Goal: Use online tool/utility

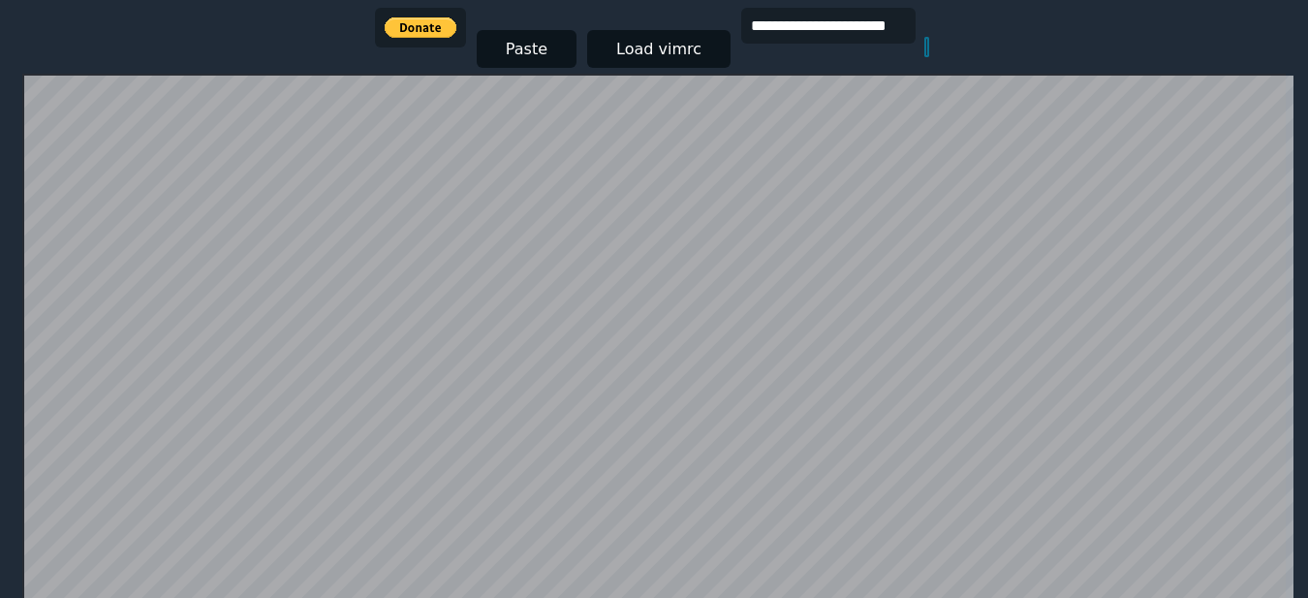
scroll to position [378, 0]
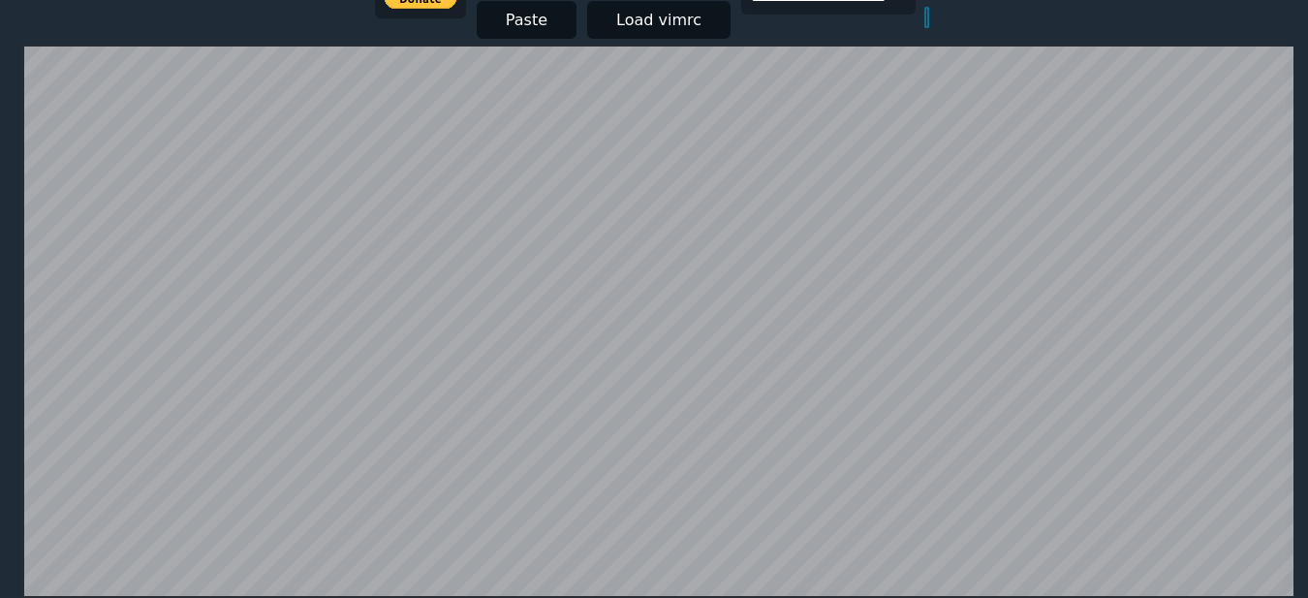
type input "*"
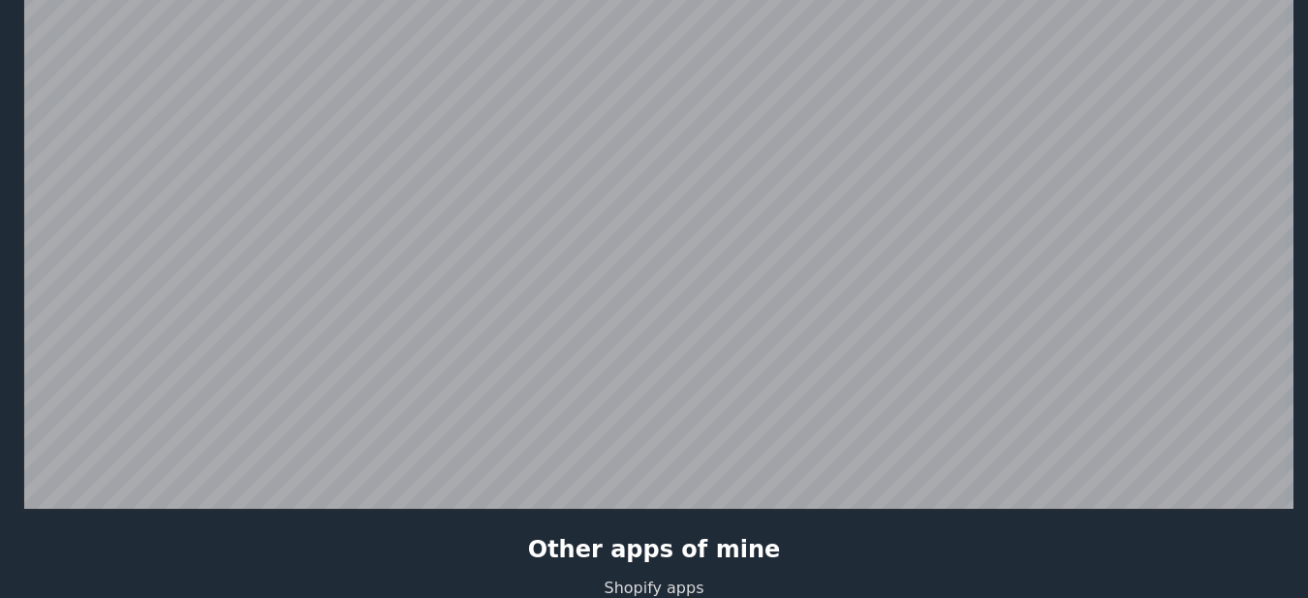
scroll to position [0, 0]
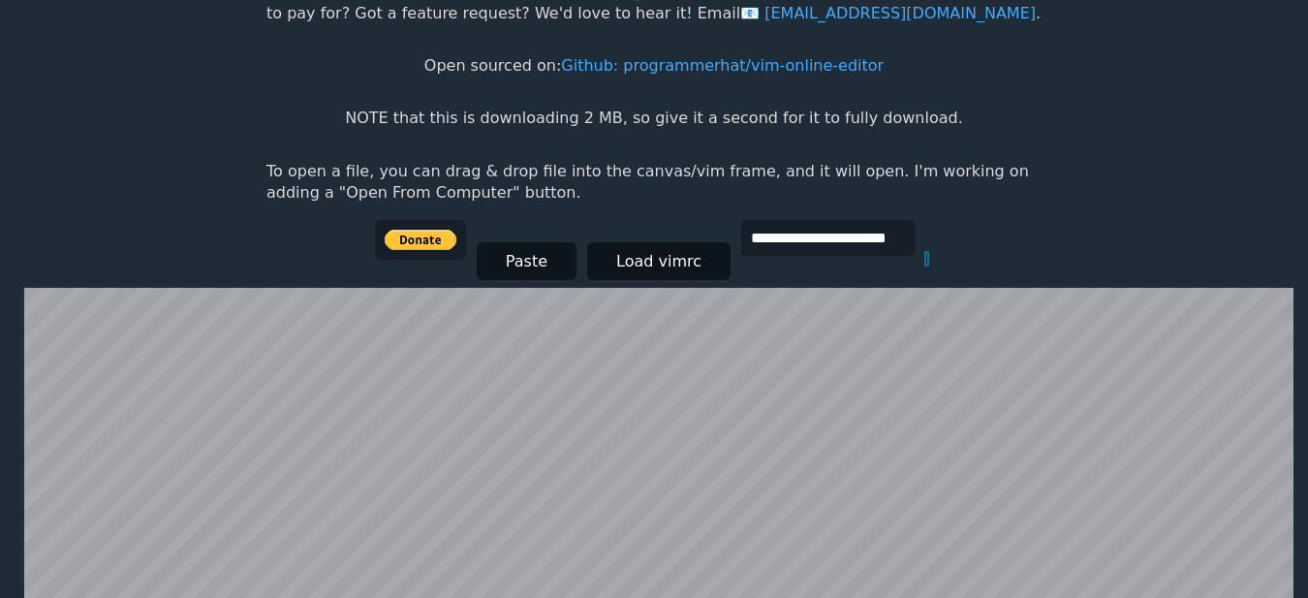
scroll to position [29, 0]
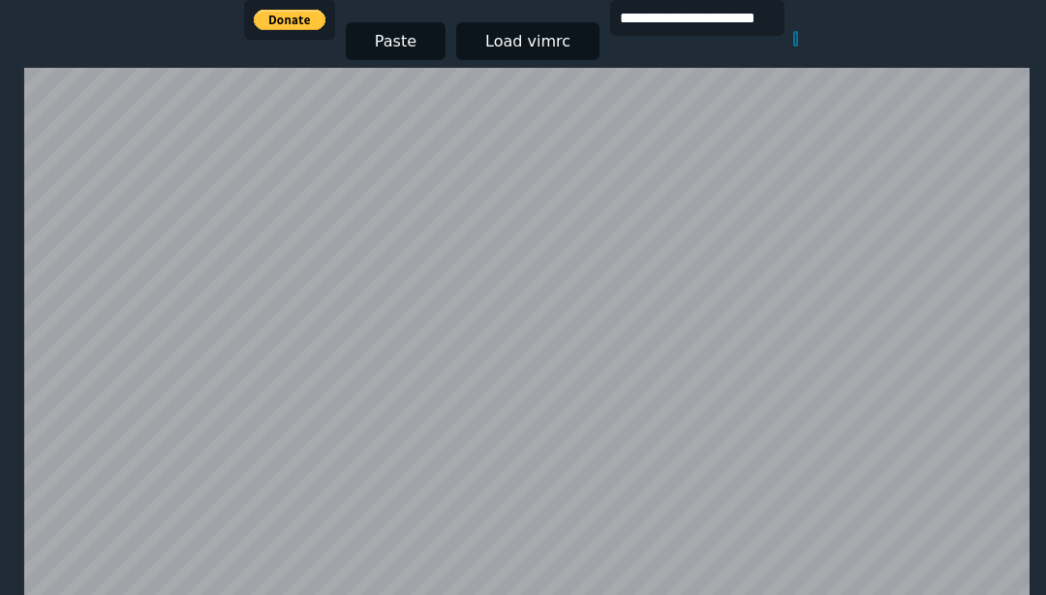
scroll to position [378, 0]
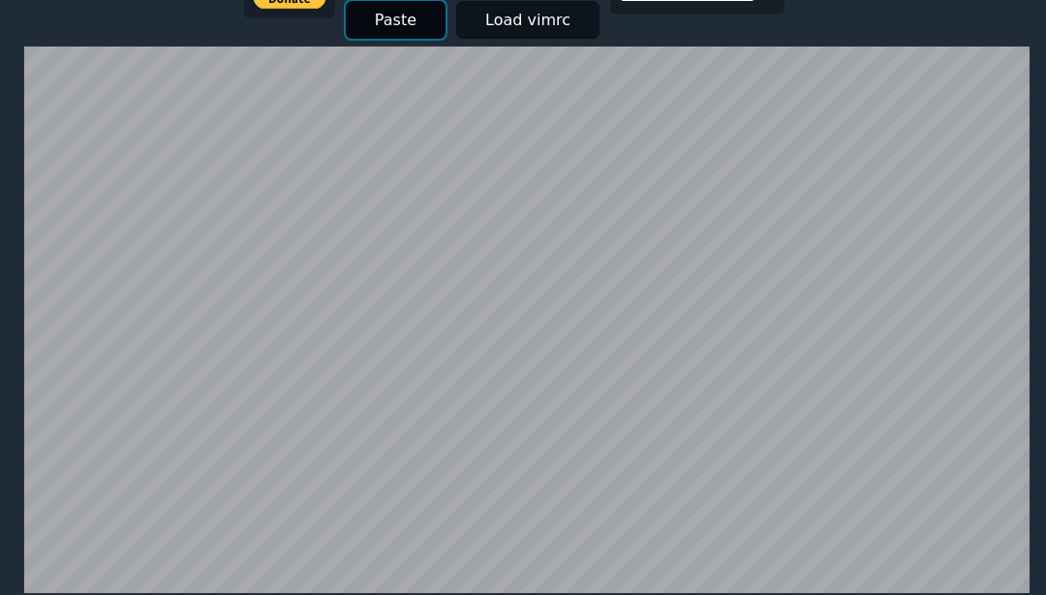
click at [346, 30] on button "Paste" at bounding box center [396, 20] width 100 height 38
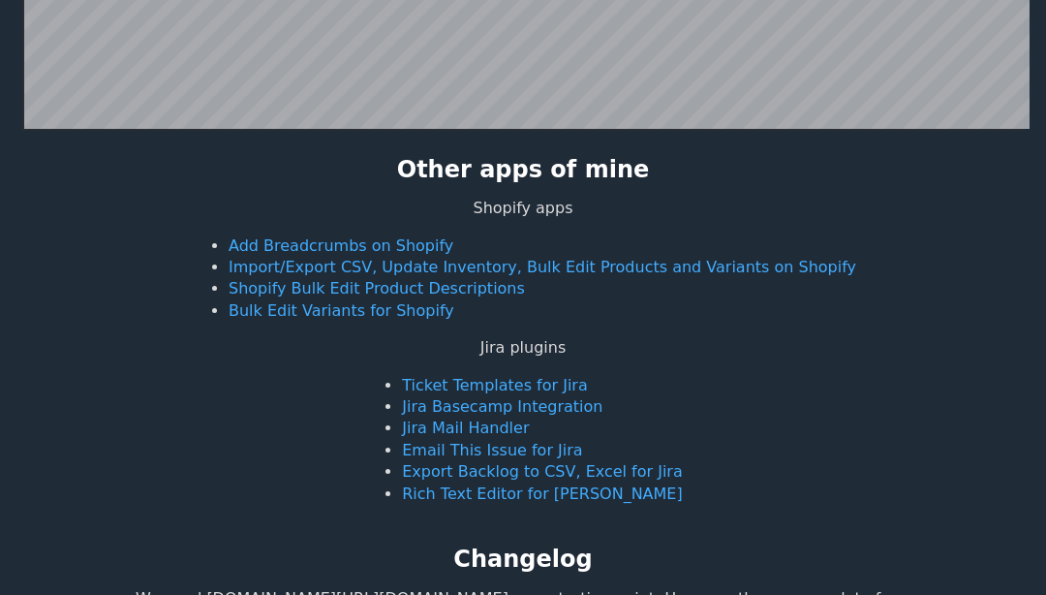
scroll to position [843, 0]
